Goal: Transaction & Acquisition: Purchase product/service

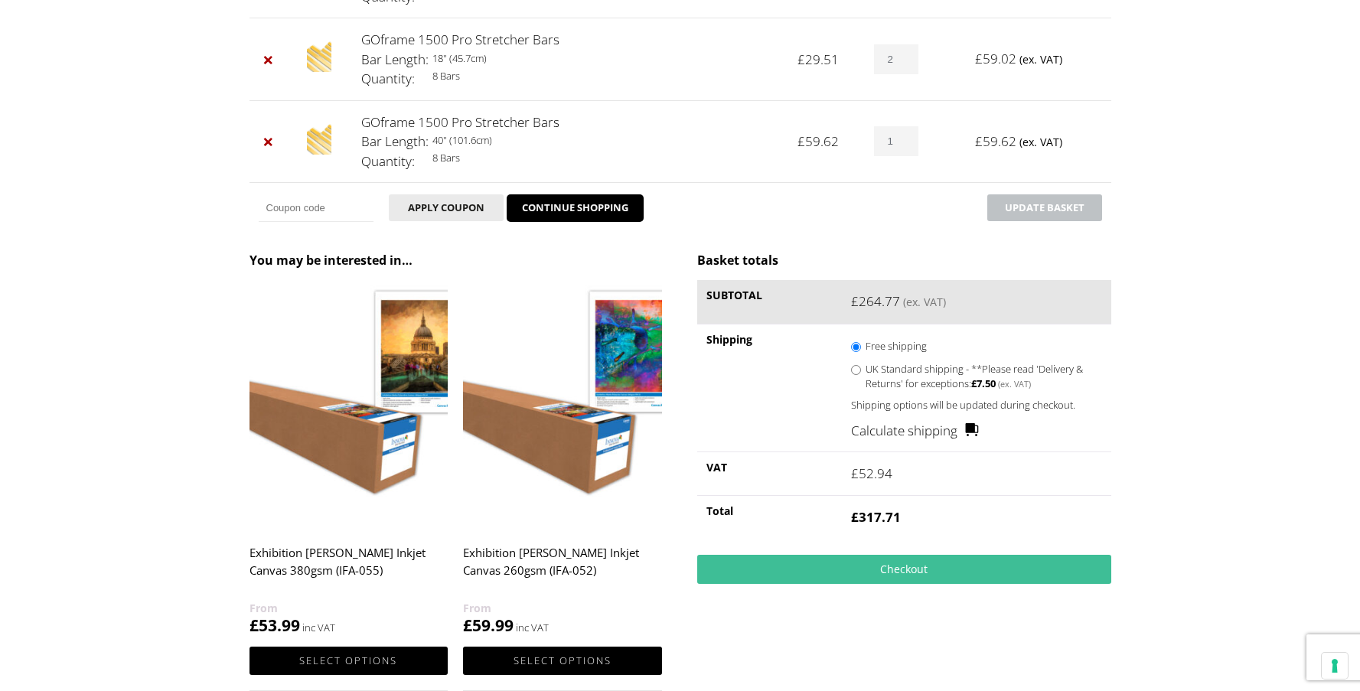
scroll to position [972, 0]
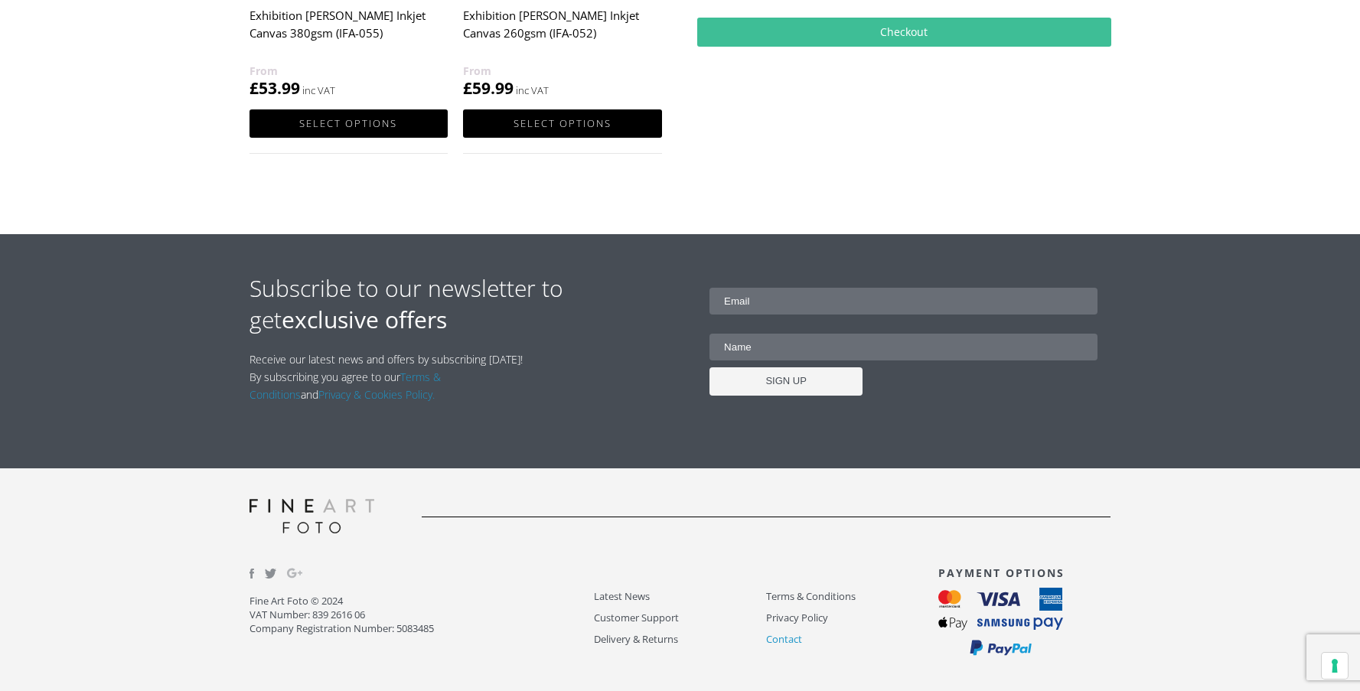
click at [782, 639] on link "Contact" at bounding box center [852, 640] width 172 height 18
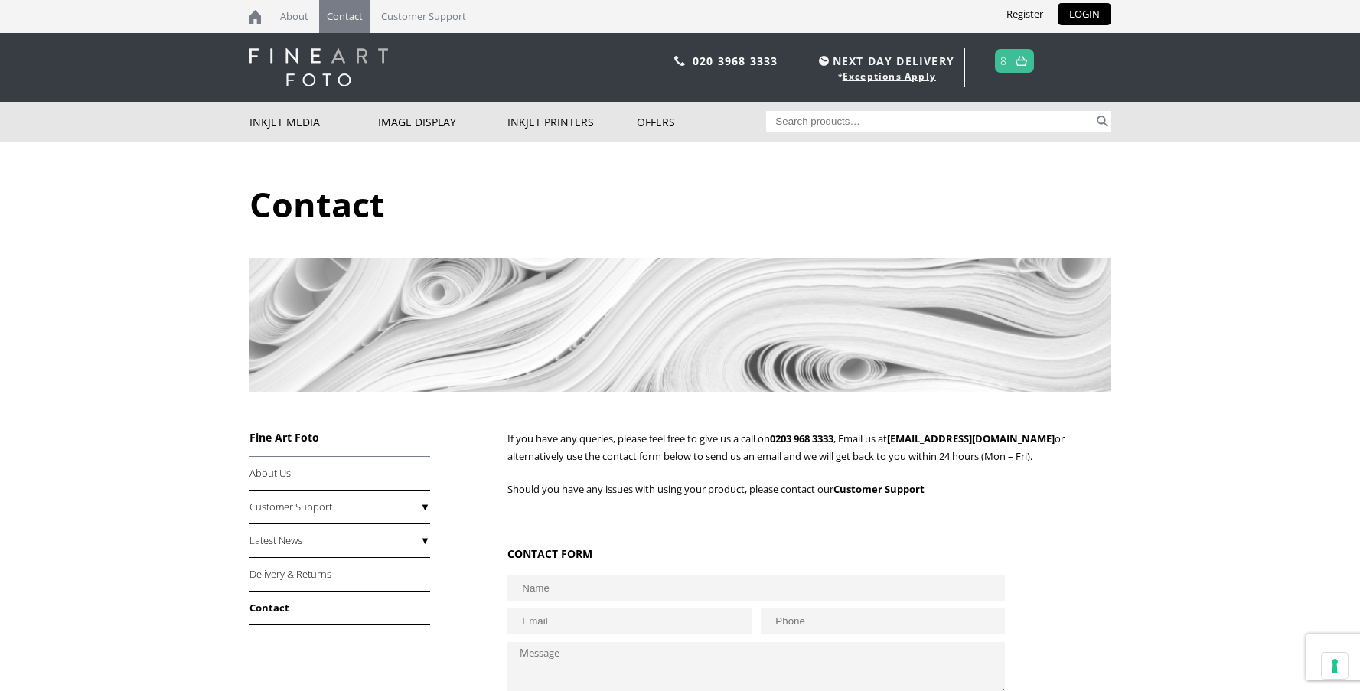
click at [1019, 60] on img at bounding box center [1021, 61] width 11 height 10
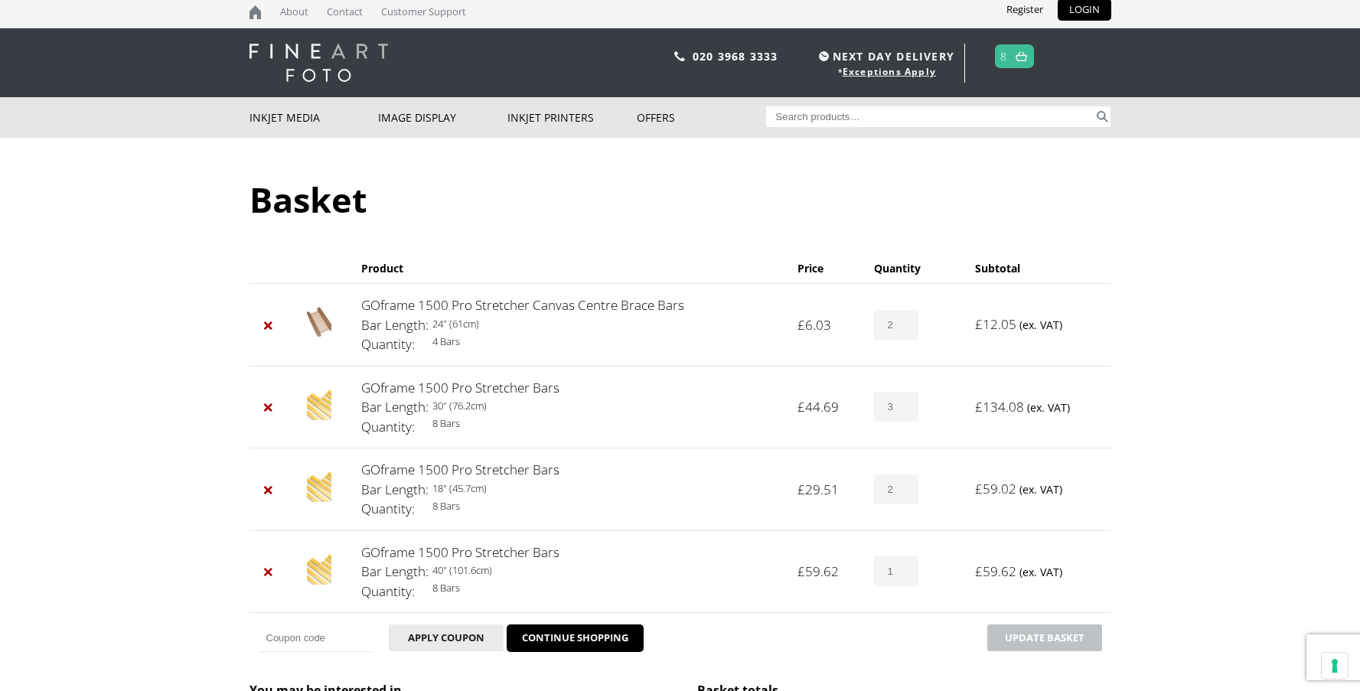
scroll to position [4, 0]
click at [426, 393] on link "GOframe 1500 Pro Stretcher Bars" at bounding box center [460, 389] width 198 height 18
click at [376, 403] on dt "Bar Length:" at bounding box center [394, 408] width 67 height 20
